Goal: Task Accomplishment & Management: Complete application form

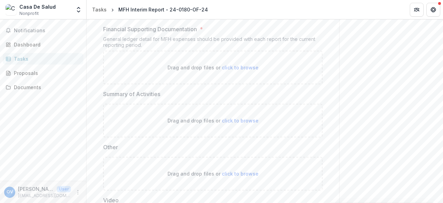
scroll to position [222, 0]
click at [236, 119] on span "click to browse" at bounding box center [240, 120] width 37 height 6
click at [235, 117] on span "click to browse" at bounding box center [240, 120] width 37 height 6
type input "**********"
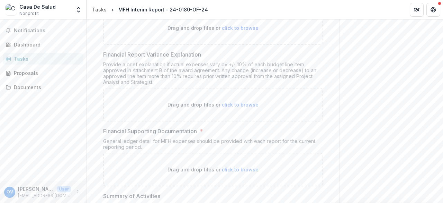
scroll to position [132, 0]
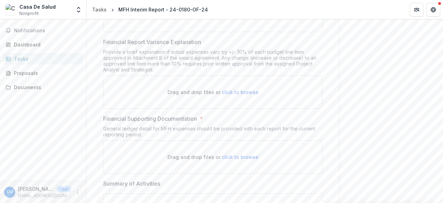
click at [232, 155] on span "click to browse" at bounding box center [240, 157] width 37 height 6
type input "**********"
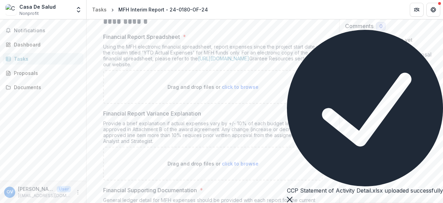
scroll to position [61, 0]
click at [234, 85] on span "click to browse" at bounding box center [240, 86] width 37 height 6
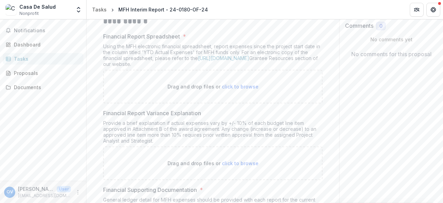
type input "**********"
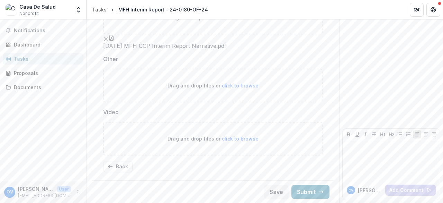
scroll to position [478, 0]
click at [311, 189] on button "Submit" at bounding box center [311, 192] width 38 height 14
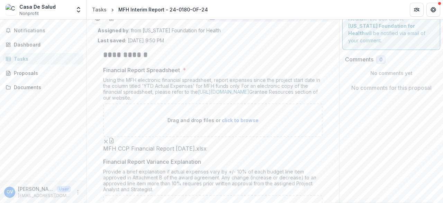
scroll to position [10, 0]
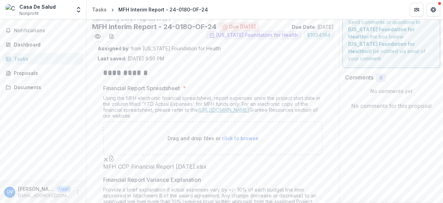
click at [206, 109] on link "[URL][DOMAIN_NAME]" at bounding box center [223, 110] width 51 height 6
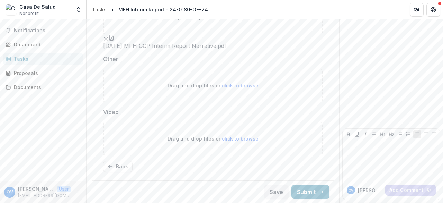
scroll to position [478, 0]
click at [299, 190] on button "Submit" at bounding box center [311, 192] width 38 height 14
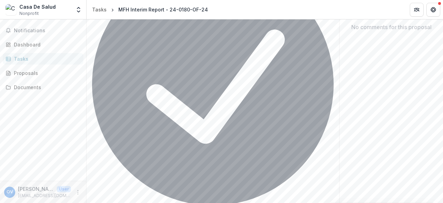
scroll to position [0, 0]
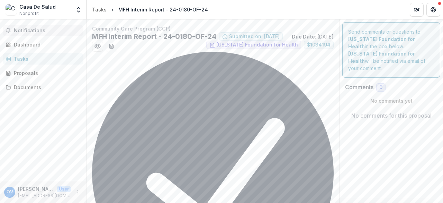
click at [26, 32] on span "Notifications" at bounding box center [47, 31] width 67 height 6
